Goal: Task Accomplishment & Management: Manage account settings

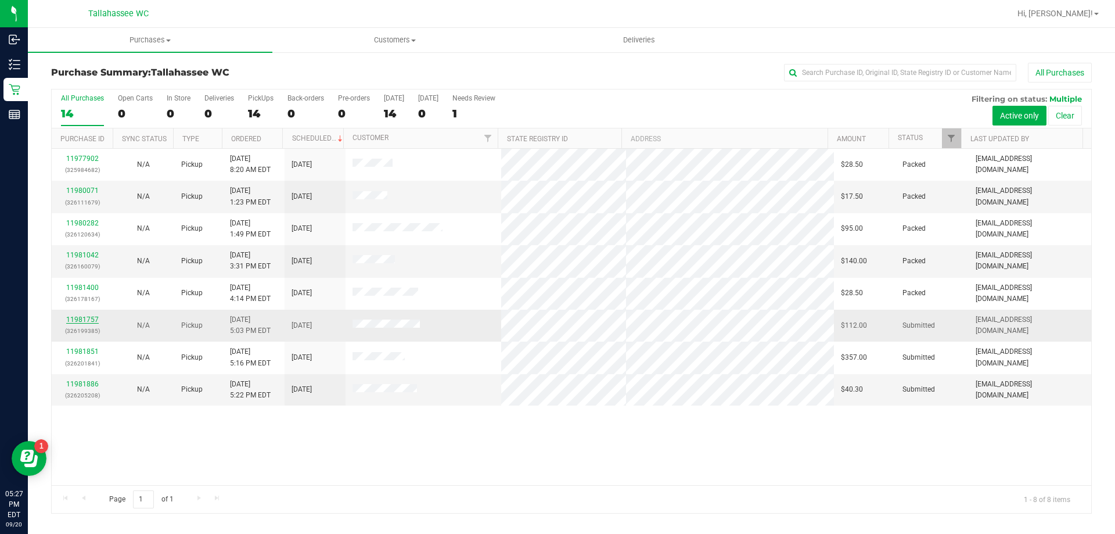
click at [77, 318] on link "11981757" at bounding box center [82, 319] width 33 height 8
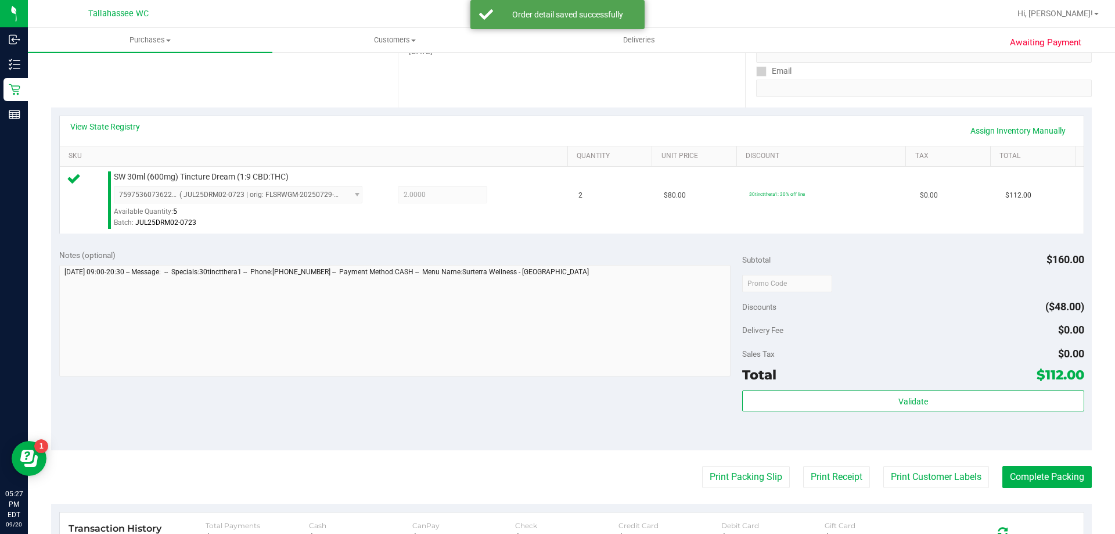
scroll to position [290, 0]
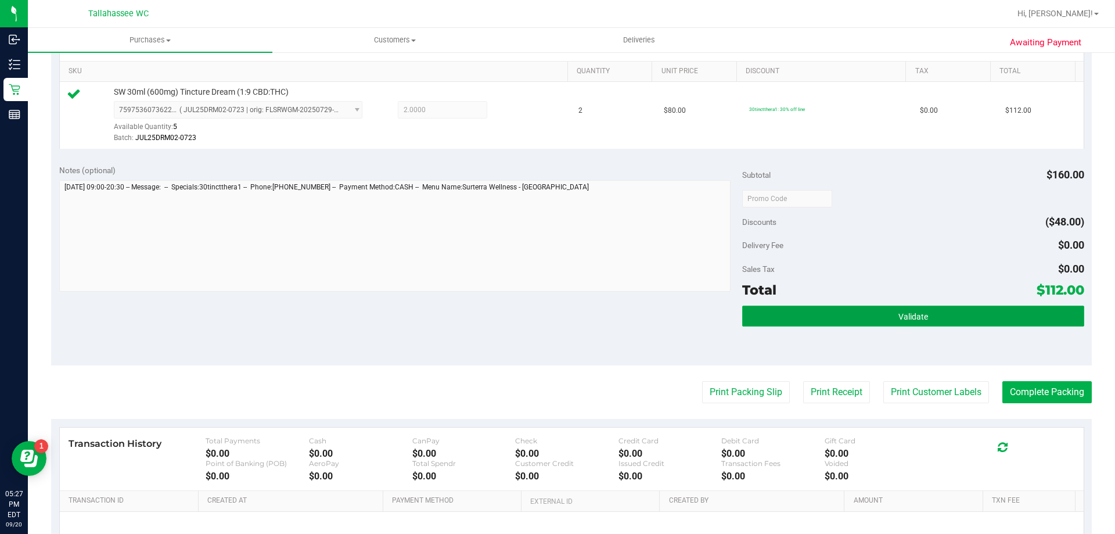
click at [922, 316] on button "Validate" at bounding box center [913, 316] width 342 height 21
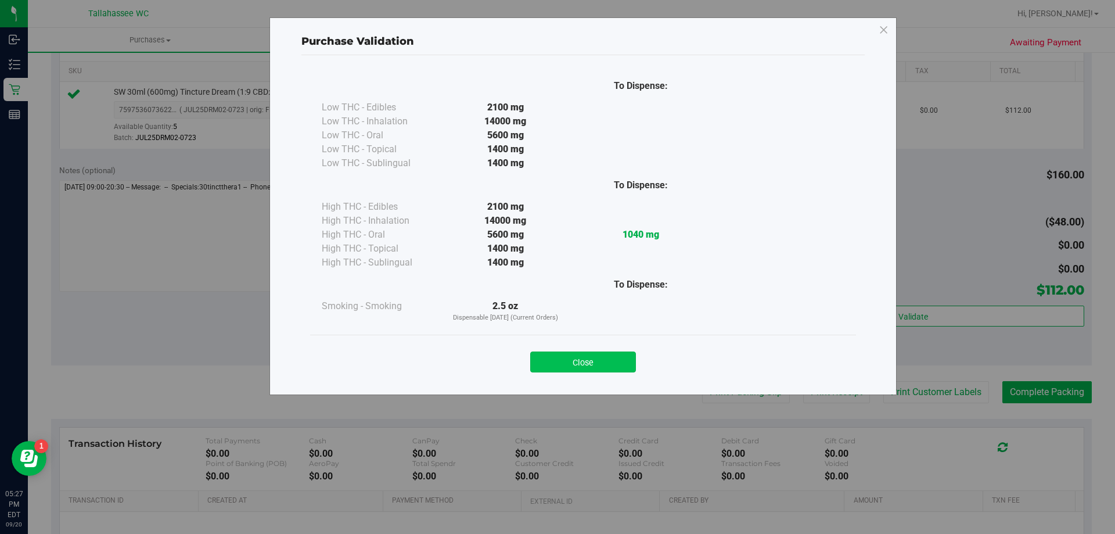
click at [612, 355] on button "Close" at bounding box center [583, 361] width 106 height 21
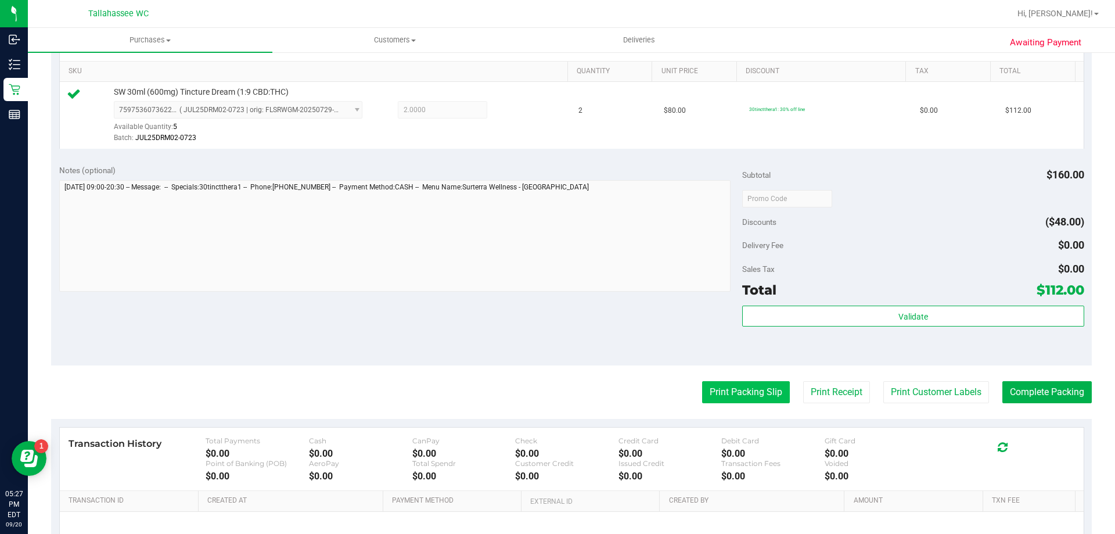
click at [702, 391] on button "Print Packing Slip" at bounding box center [746, 392] width 88 height 22
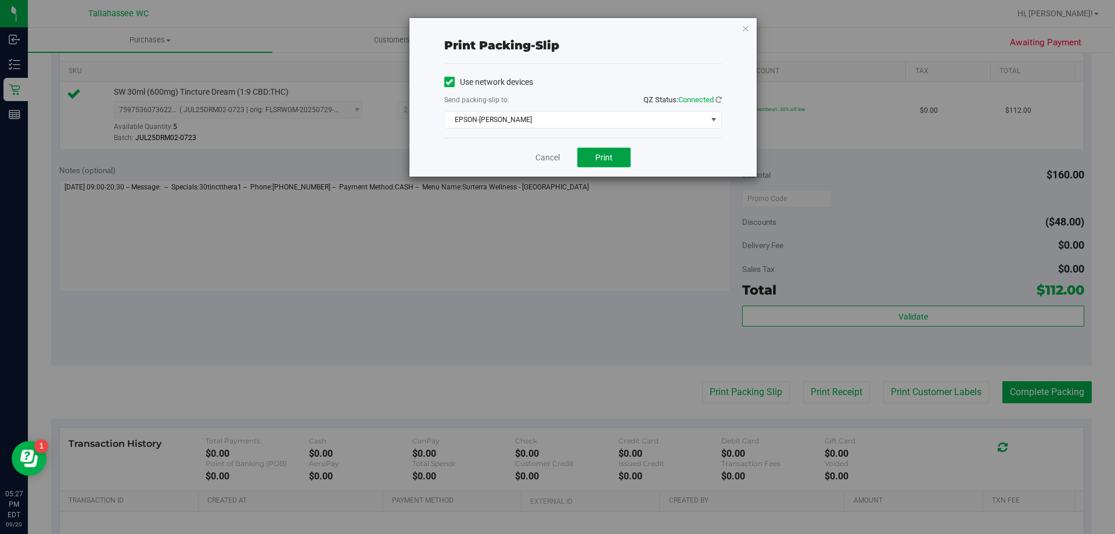
click at [604, 160] on span "Print" at bounding box center [603, 157] width 17 height 9
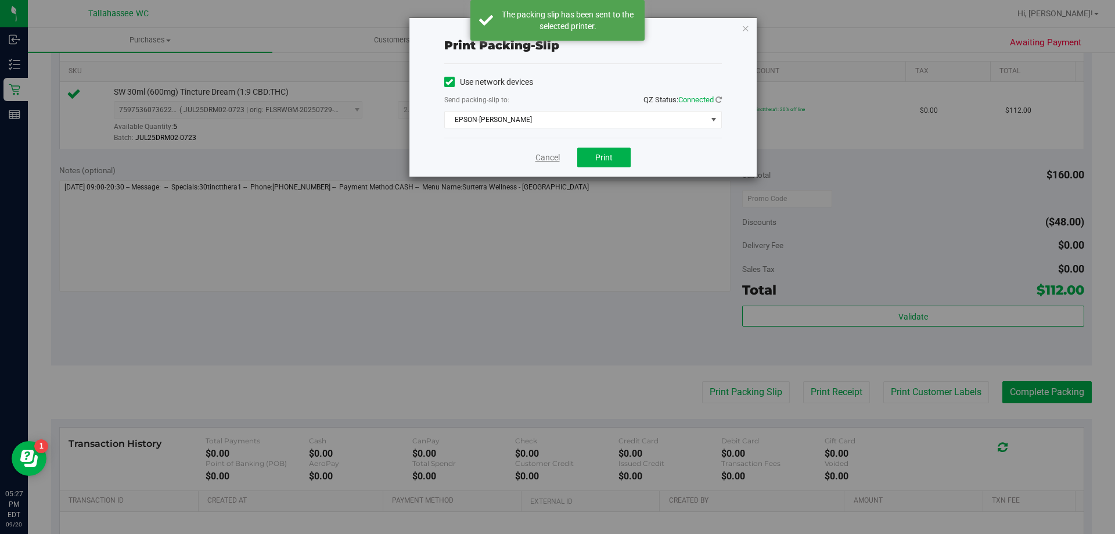
click at [544, 155] on link "Cancel" at bounding box center [548, 158] width 24 height 12
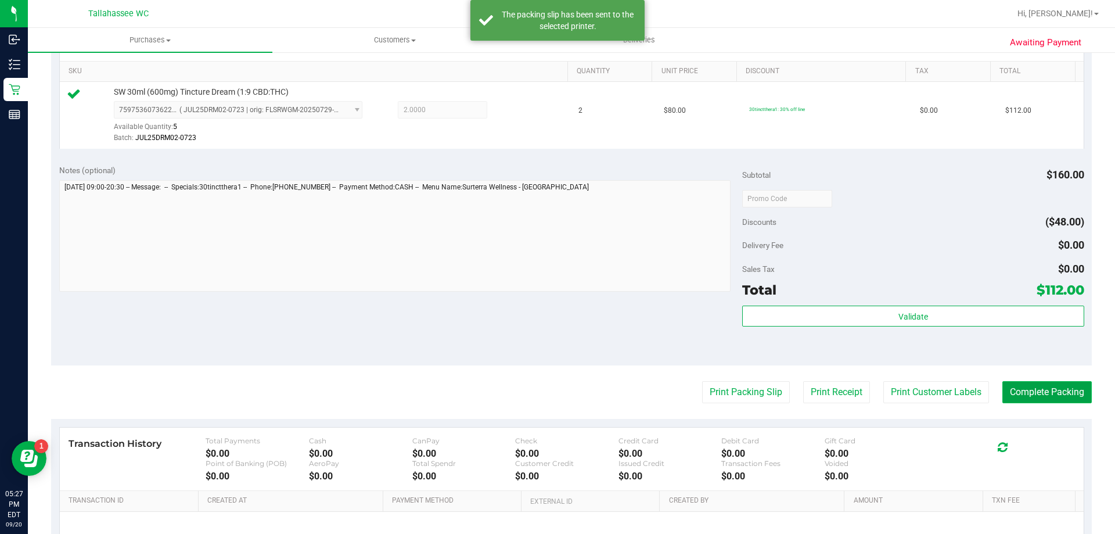
click at [1048, 388] on button "Complete Packing" at bounding box center [1047, 392] width 89 height 22
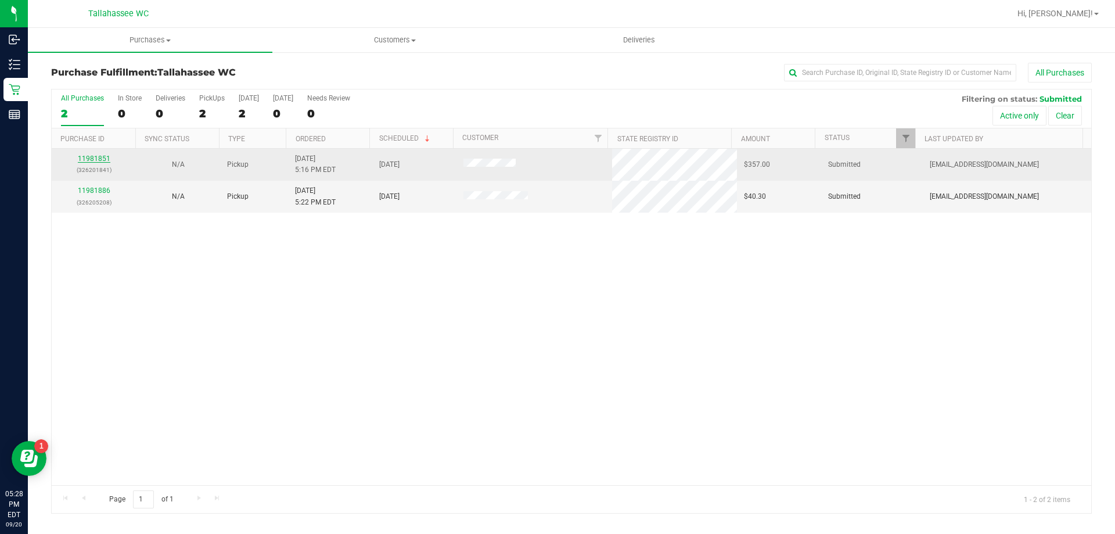
click at [91, 159] on link "11981851" at bounding box center [94, 159] width 33 height 8
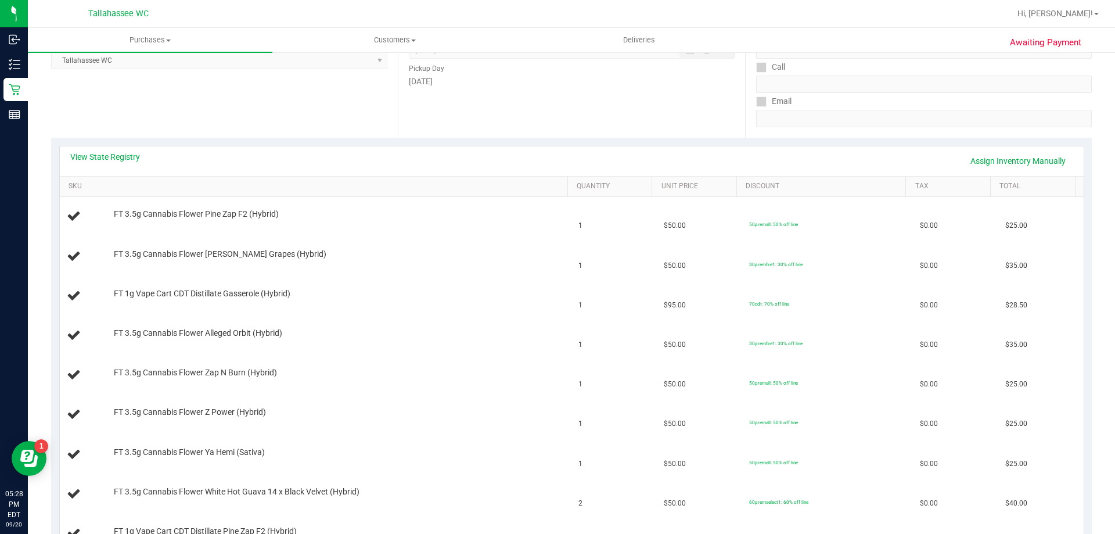
scroll to position [174, 0]
click at [112, 155] on link "View State Registry" at bounding box center [105, 158] width 70 height 12
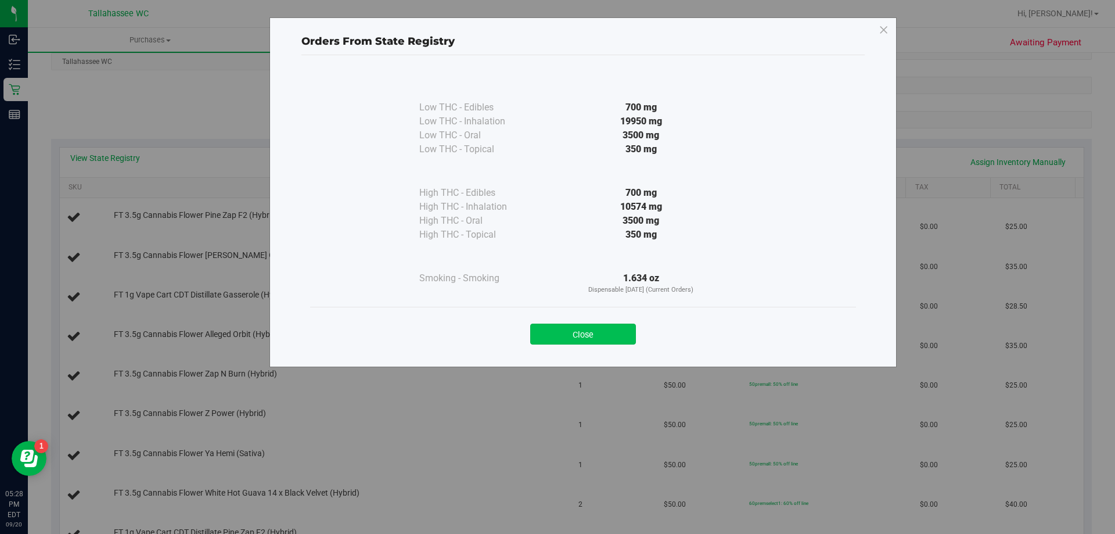
click at [558, 332] on button "Close" at bounding box center [583, 334] width 106 height 21
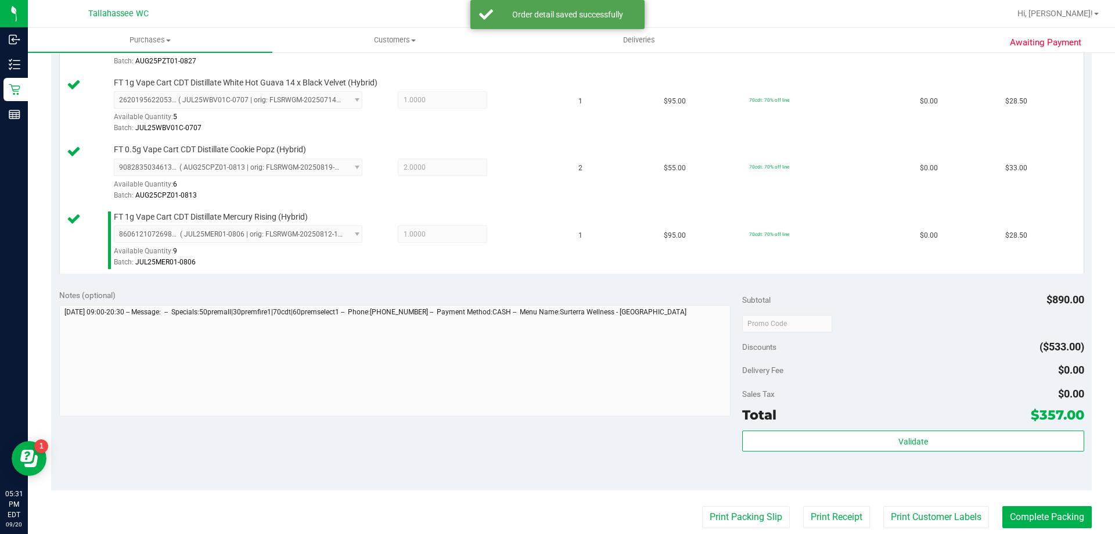
scroll to position [929, 0]
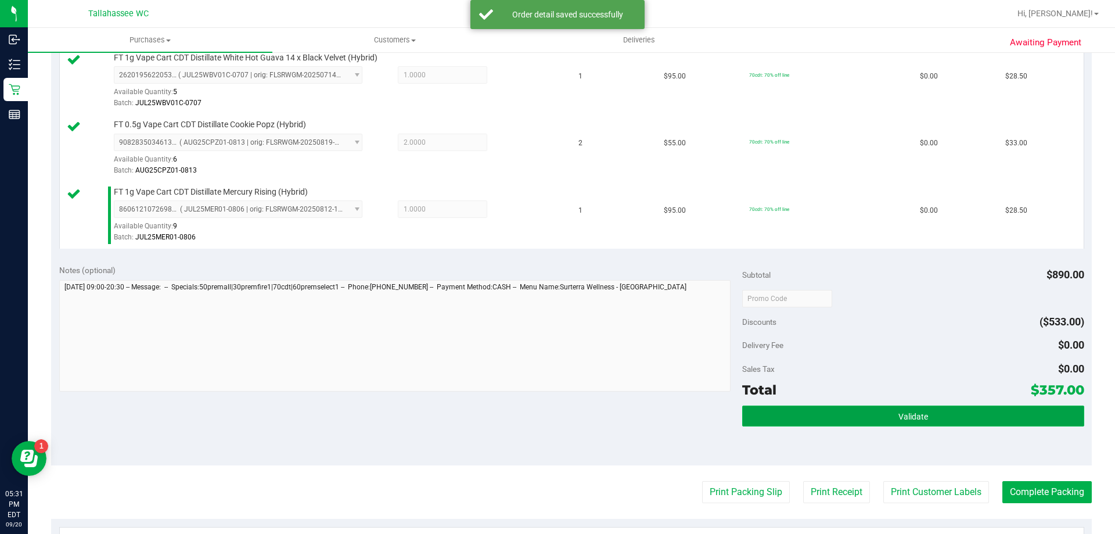
click at [929, 416] on button "Validate" at bounding box center [913, 415] width 342 height 21
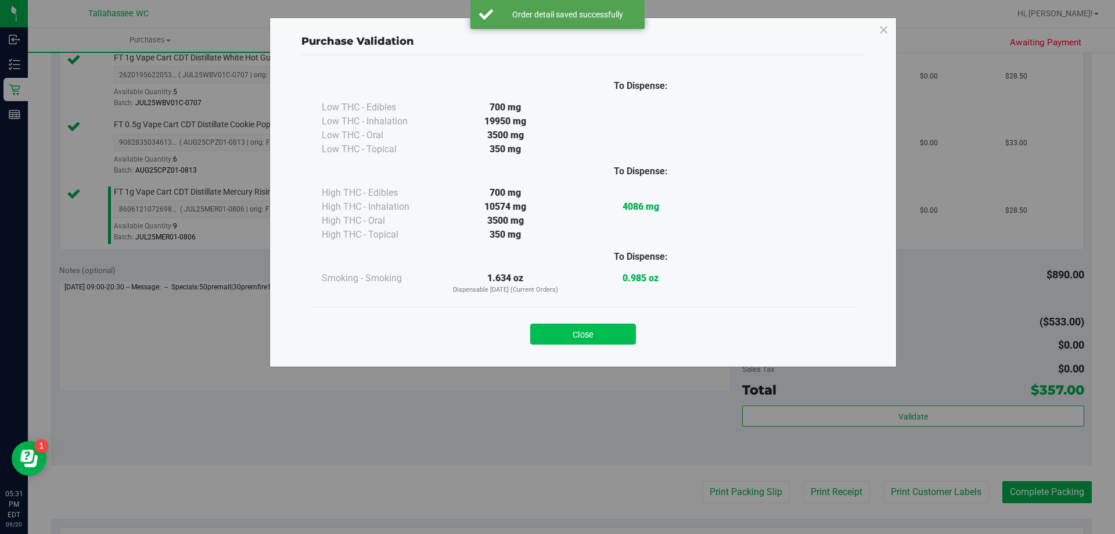
click at [613, 333] on button "Close" at bounding box center [583, 334] width 106 height 21
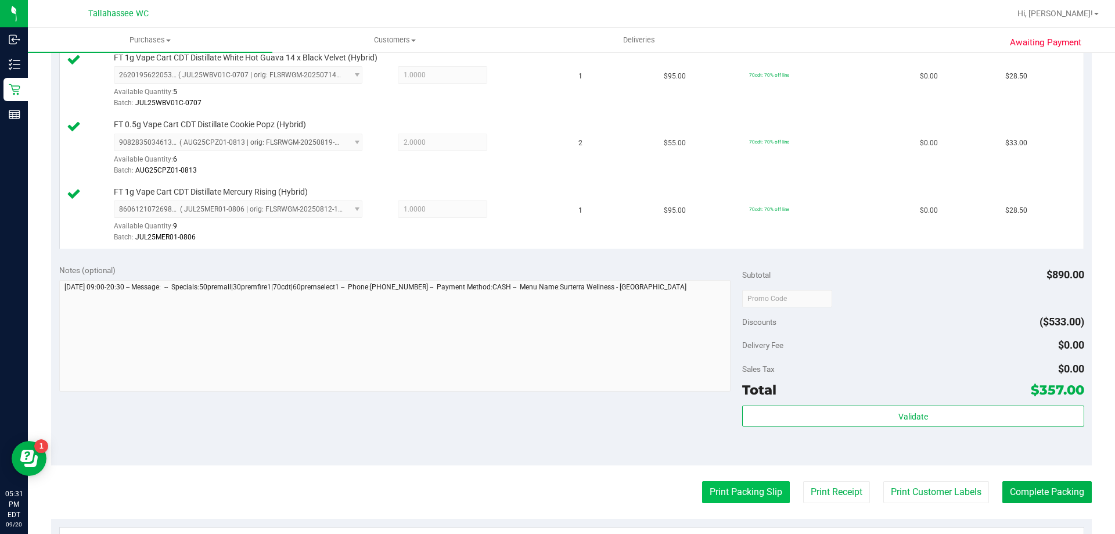
click at [712, 484] on button "Print Packing Slip" at bounding box center [746, 492] width 88 height 22
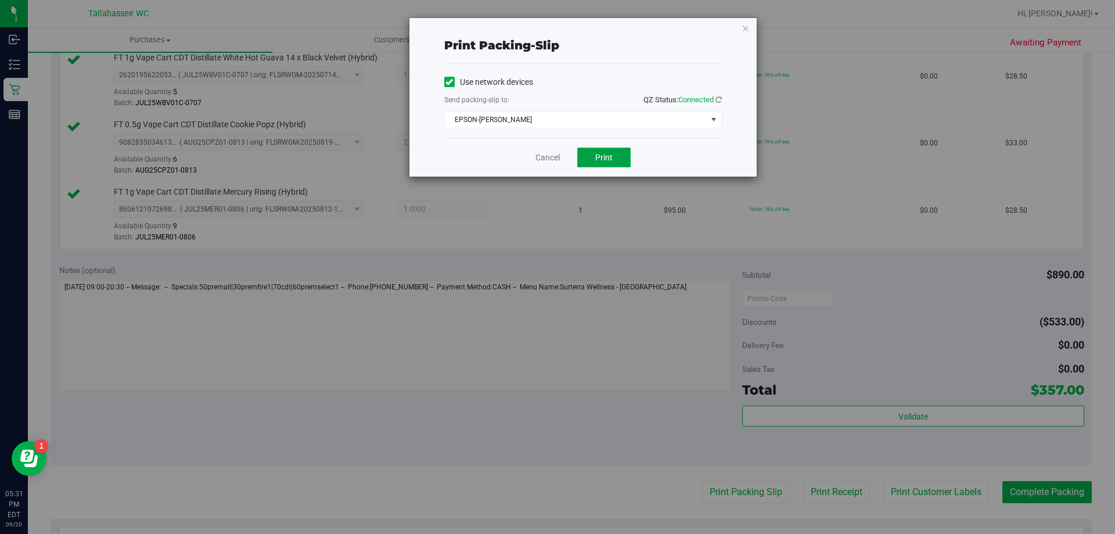
click at [601, 157] on span "Print" at bounding box center [603, 157] width 17 height 9
click at [544, 157] on link "Cancel" at bounding box center [548, 158] width 24 height 12
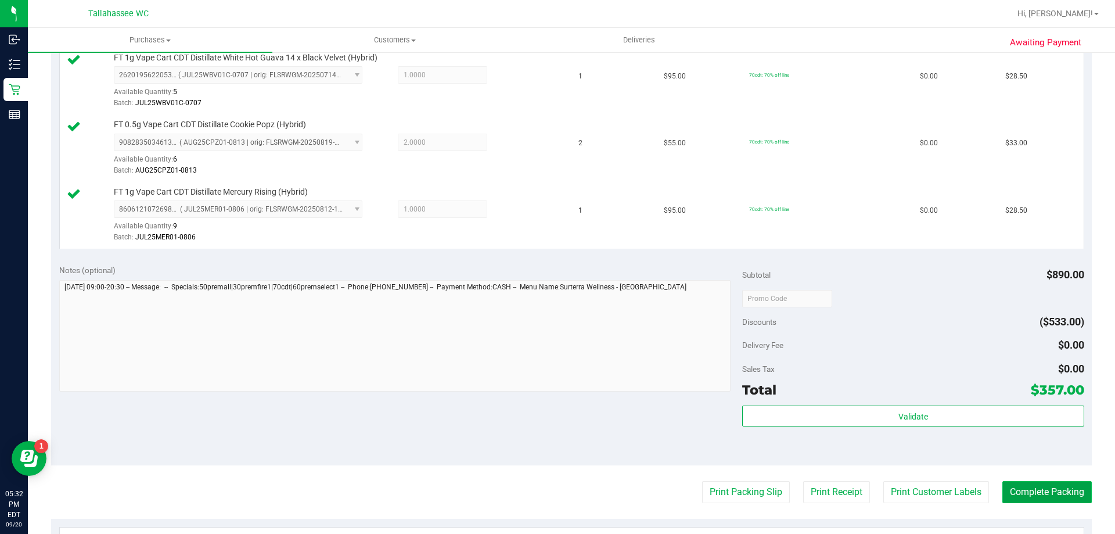
click at [1003, 486] on button "Complete Packing" at bounding box center [1047, 492] width 89 height 22
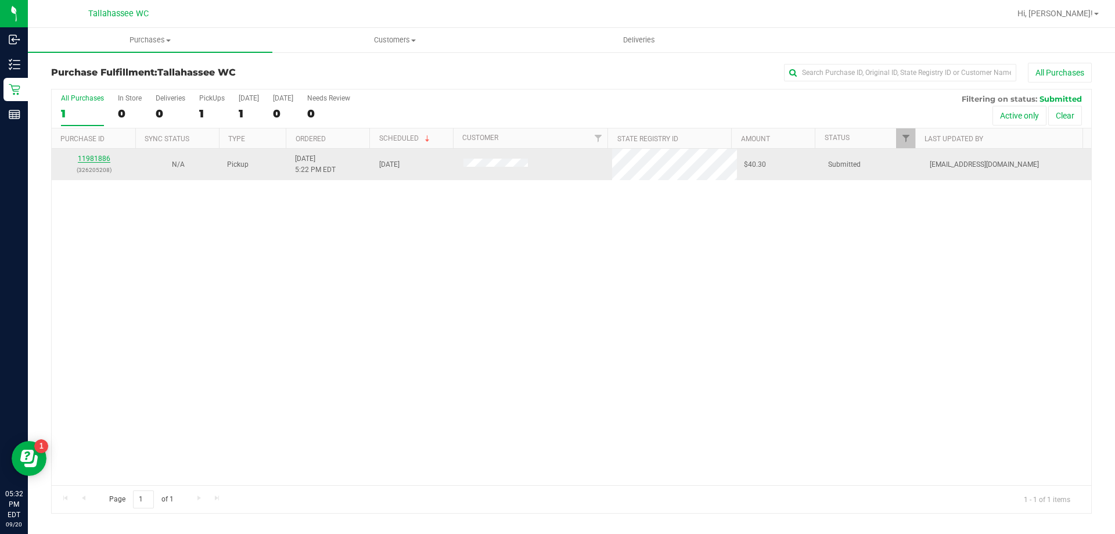
click at [105, 157] on link "11981886" at bounding box center [94, 159] width 33 height 8
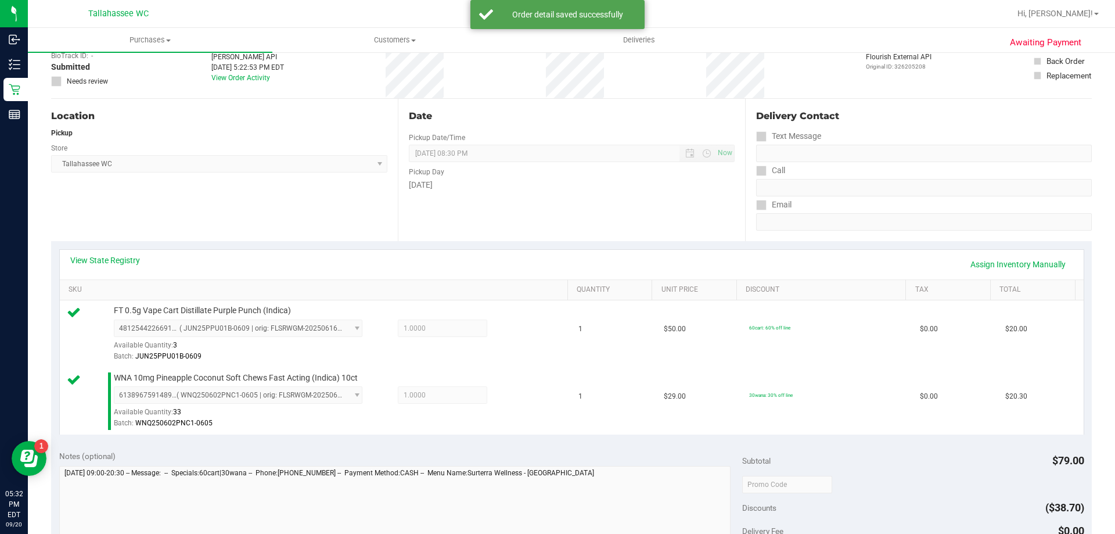
scroll to position [232, 0]
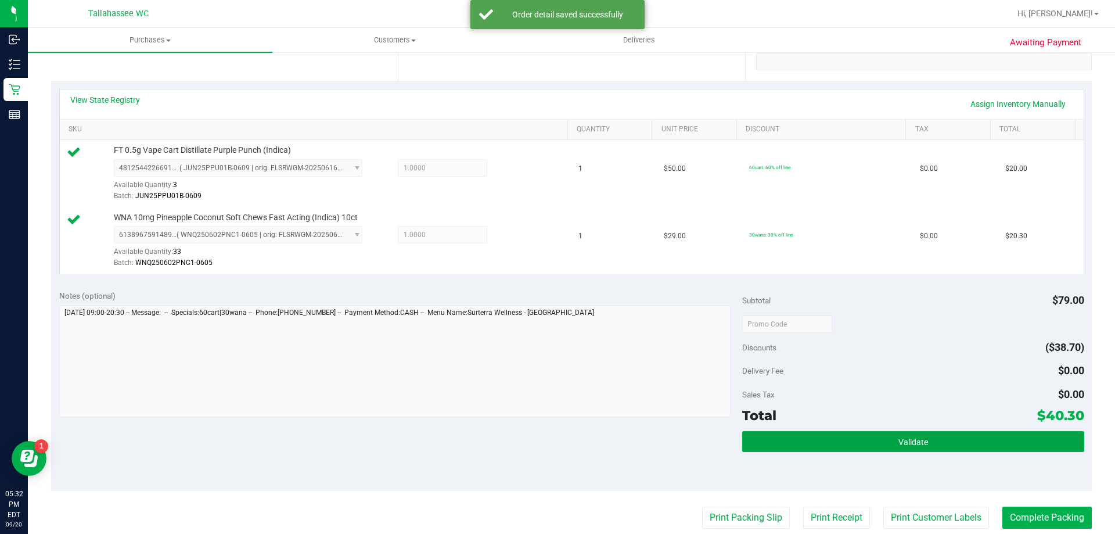
click at [848, 447] on button "Validate" at bounding box center [913, 441] width 342 height 21
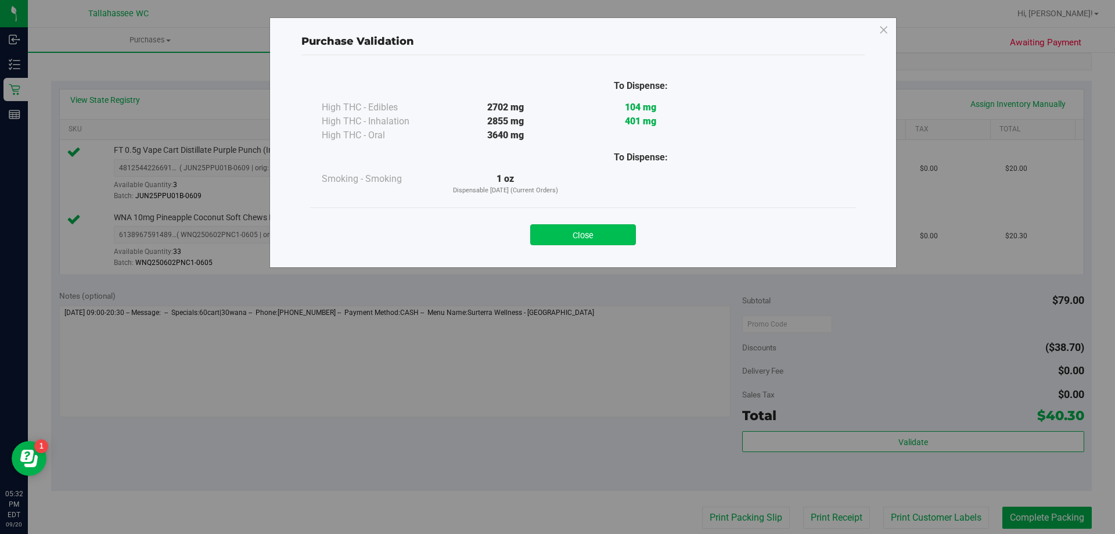
click at [607, 230] on button "Close" at bounding box center [583, 234] width 106 height 21
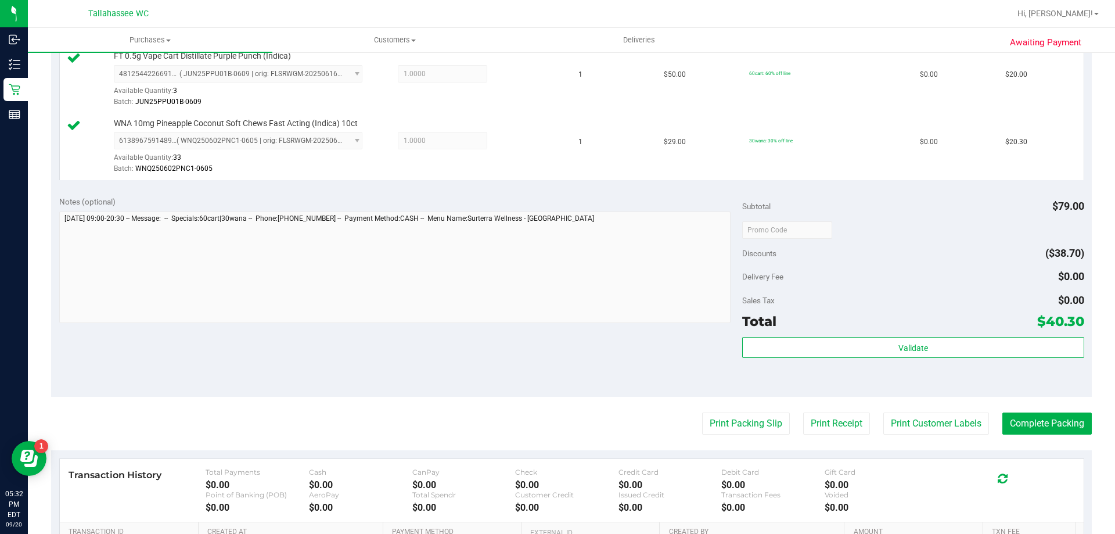
scroll to position [465, 0]
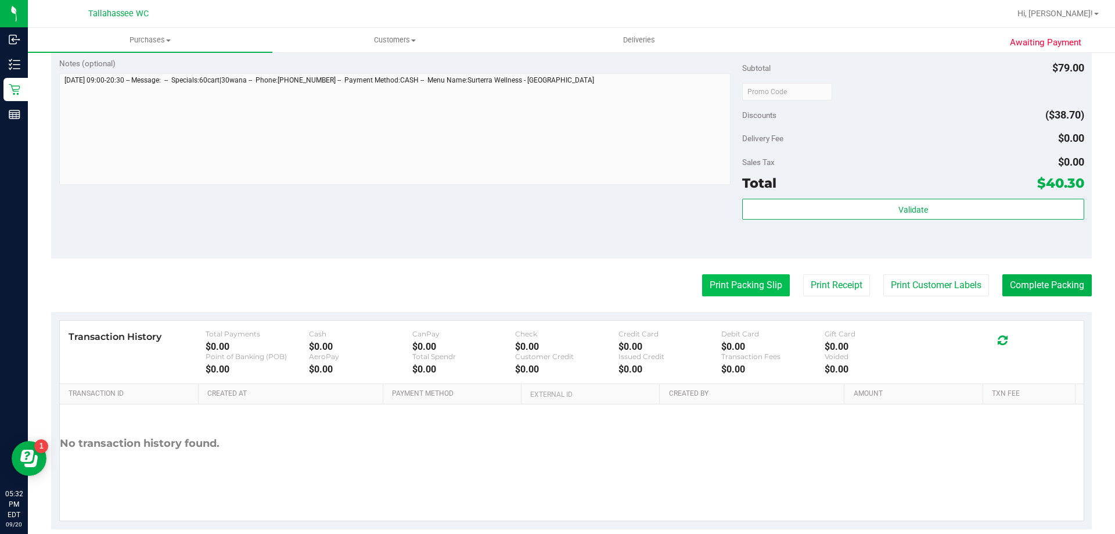
click at [735, 286] on button "Print Packing Slip" at bounding box center [746, 285] width 88 height 22
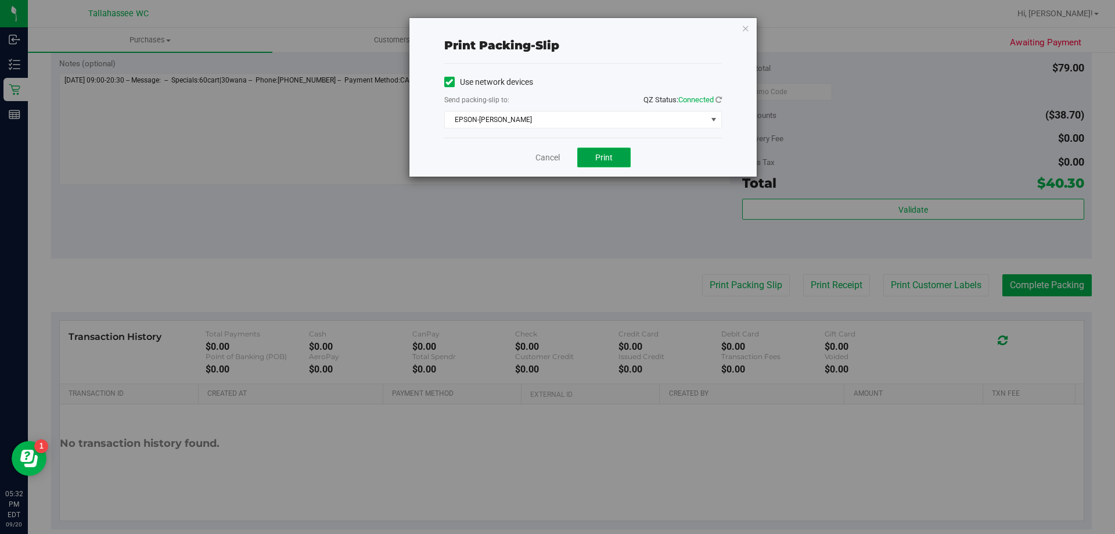
click at [601, 159] on span "Print" at bounding box center [603, 157] width 17 height 9
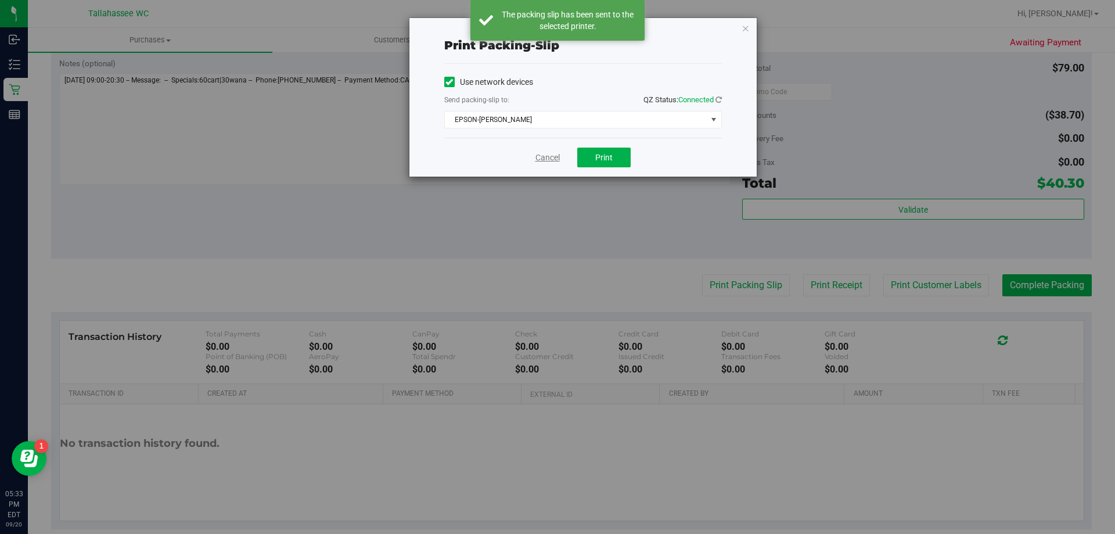
click at [543, 155] on link "Cancel" at bounding box center [548, 158] width 24 height 12
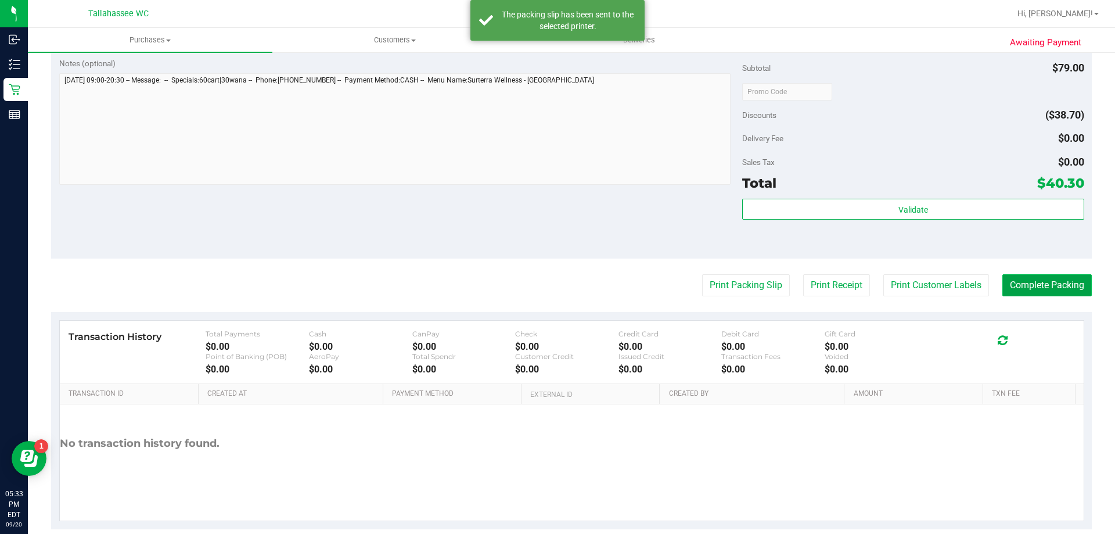
click at [1018, 285] on button "Complete Packing" at bounding box center [1047, 285] width 89 height 22
